Goal: Transaction & Acquisition: Purchase product/service

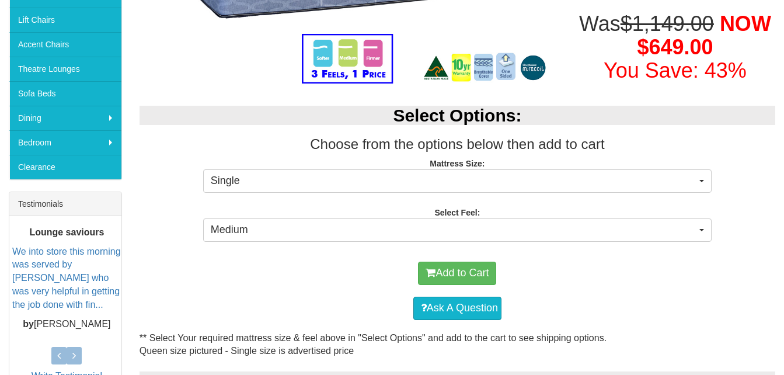
scroll to position [350, 0]
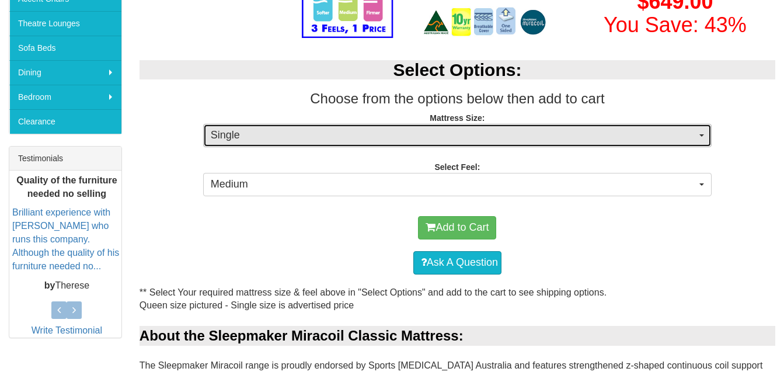
click at [687, 135] on span "Single" at bounding box center [454, 135] width 486 height 15
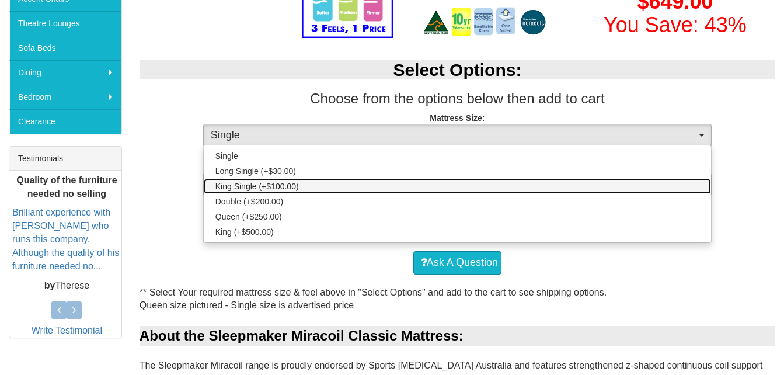
click at [634, 186] on link "King Single (+$100.00)" at bounding box center [457, 186] width 507 height 15
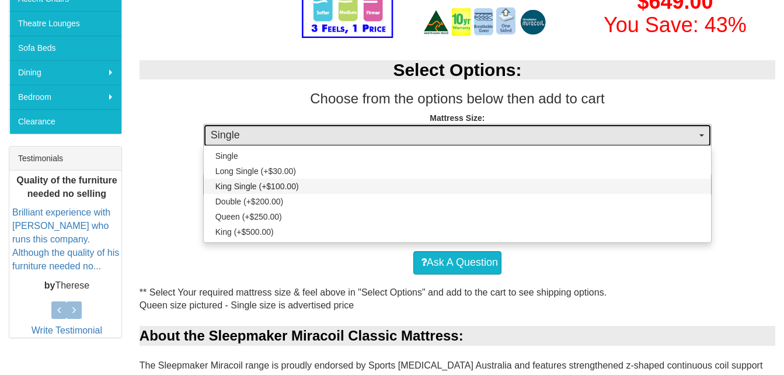
select select "187"
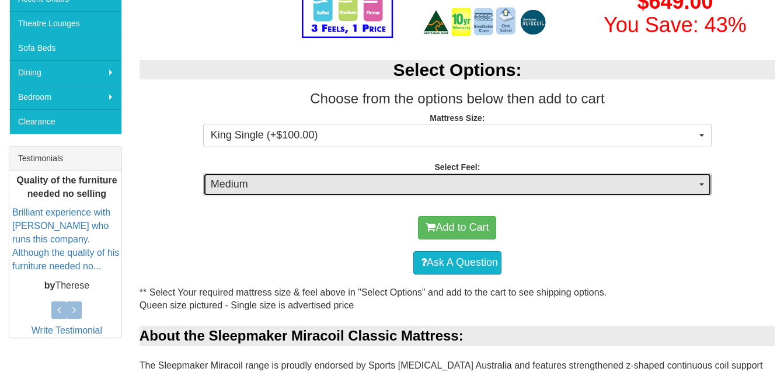
click at [628, 186] on span "Medium" at bounding box center [454, 184] width 486 height 15
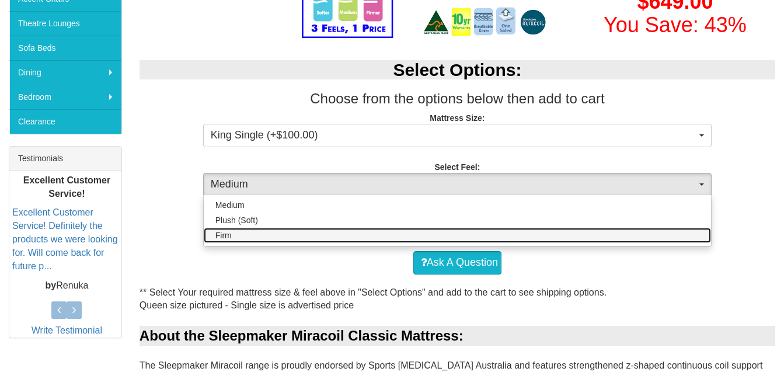
click at [619, 237] on link "Firm" at bounding box center [457, 235] width 507 height 15
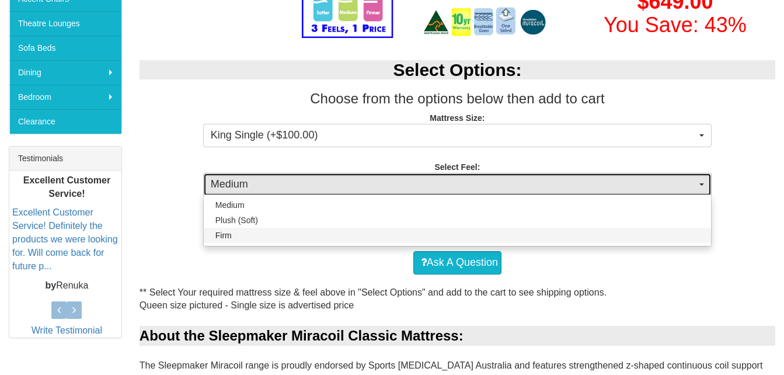
select select "1381"
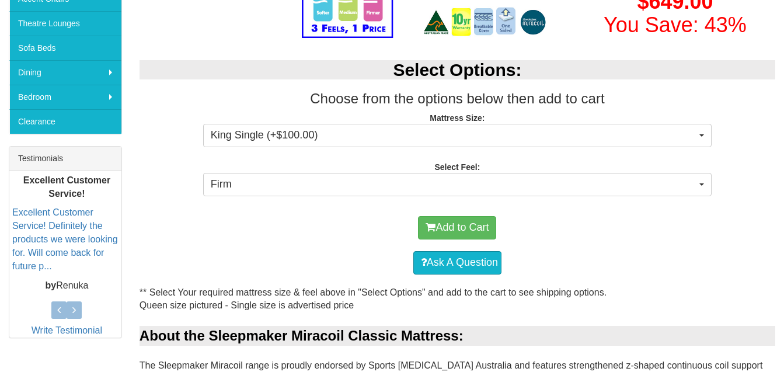
click at [656, 217] on div "Add to Cart" at bounding box center [457, 227] width 624 height 35
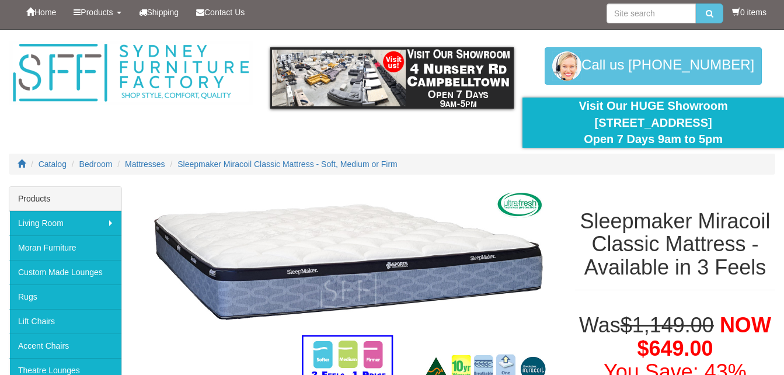
scroll to position [0, 0]
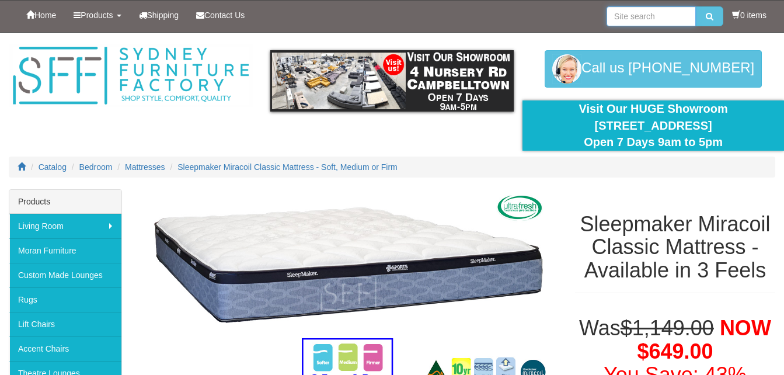
click at [625, 15] on input "search" at bounding box center [651, 16] width 89 height 20
type input "miracoil"
click at [696, 6] on button "submit" at bounding box center [709, 16] width 27 height 20
